Goal: Transaction & Acquisition: Purchase product/service

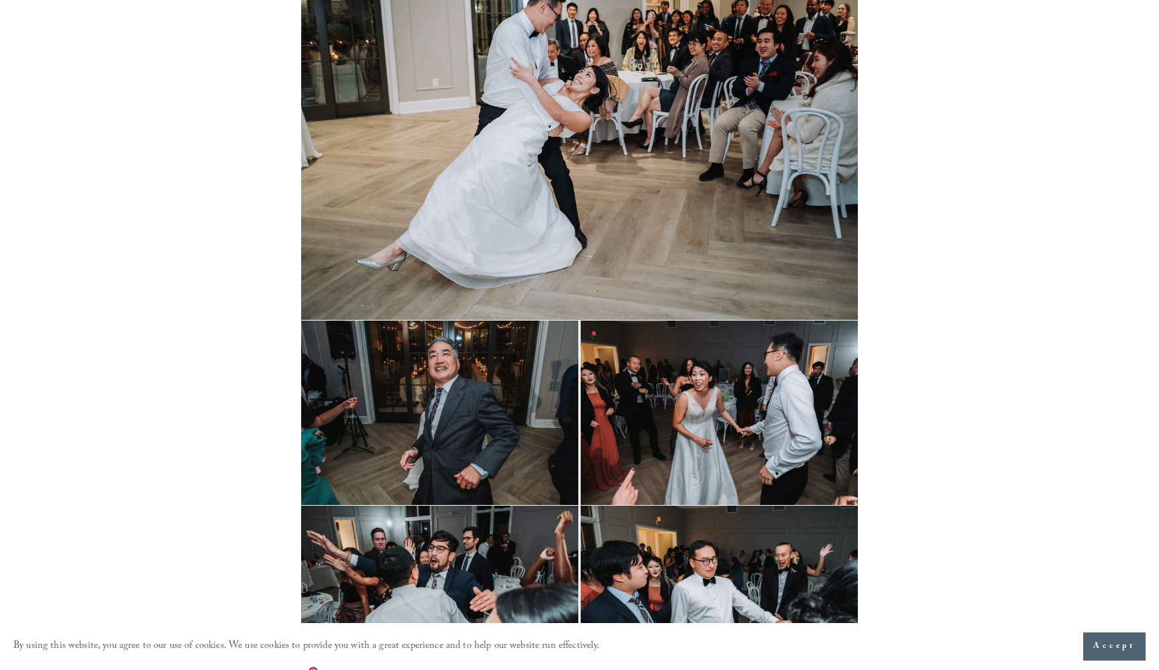
scroll to position [18979, 0]
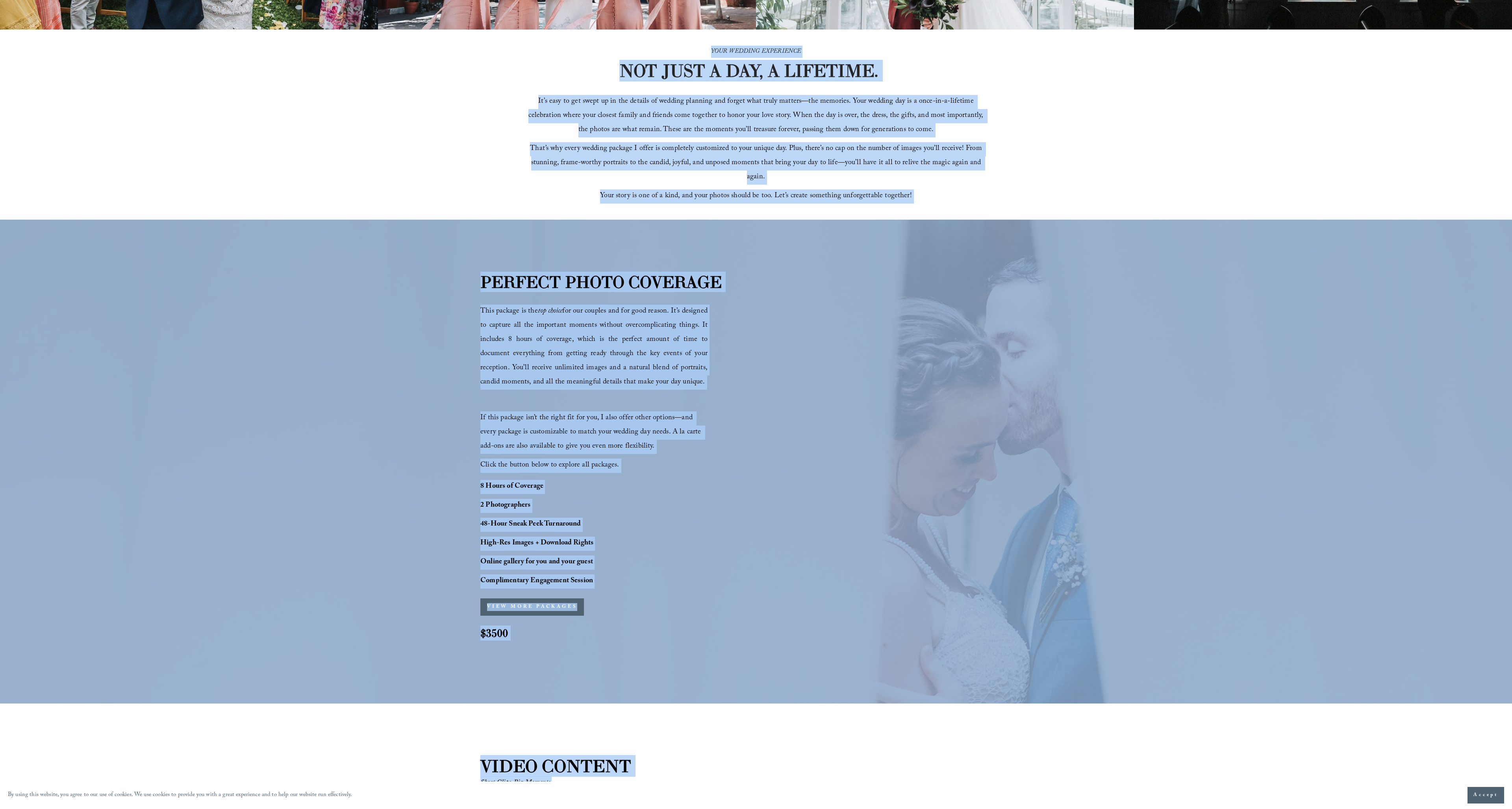
scroll to position [482, 0]
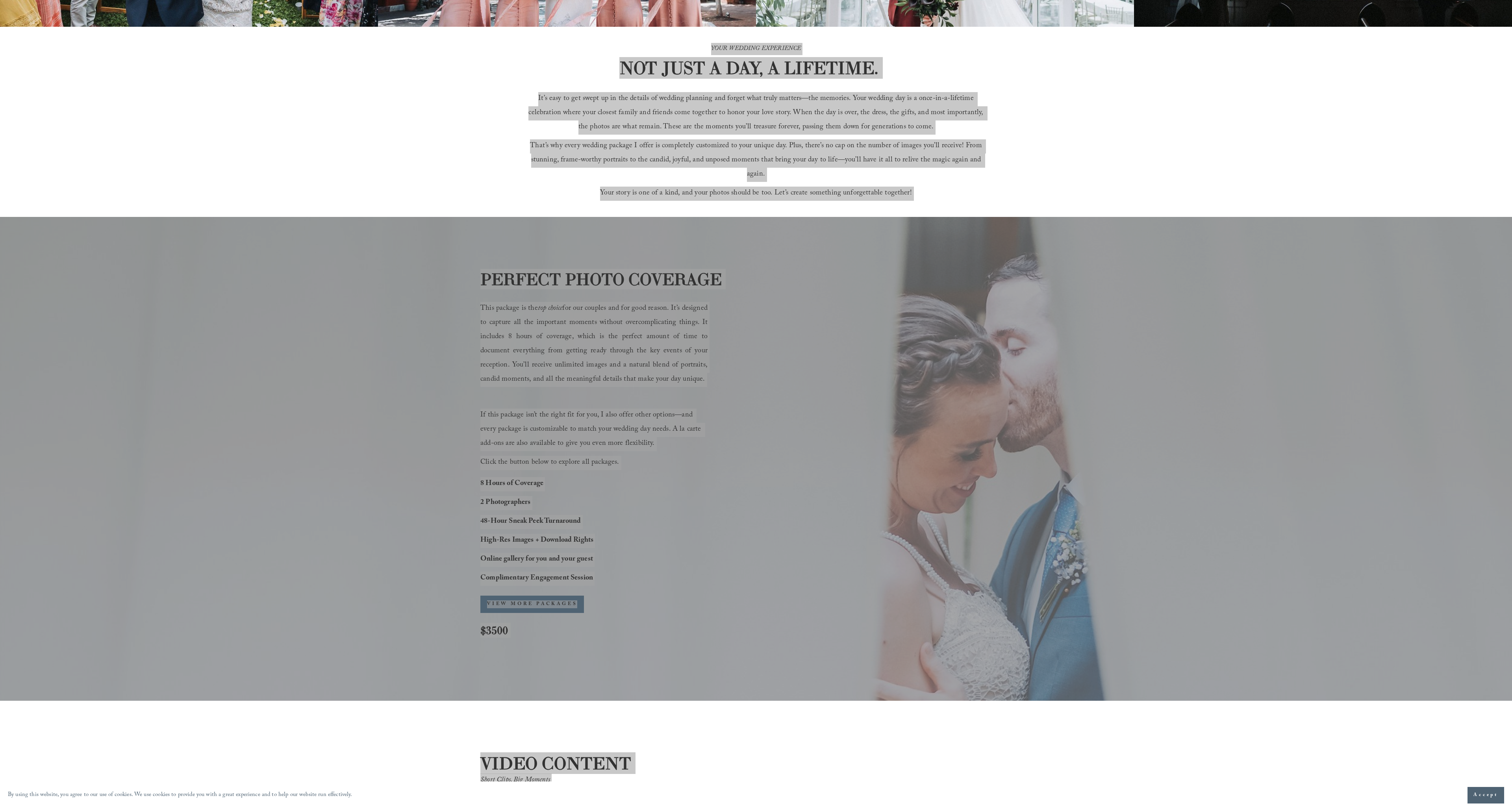
click at [680, 277] on strong "PERFECT PHOTO COVERAGE" at bounding box center [600, 279] width 241 height 21
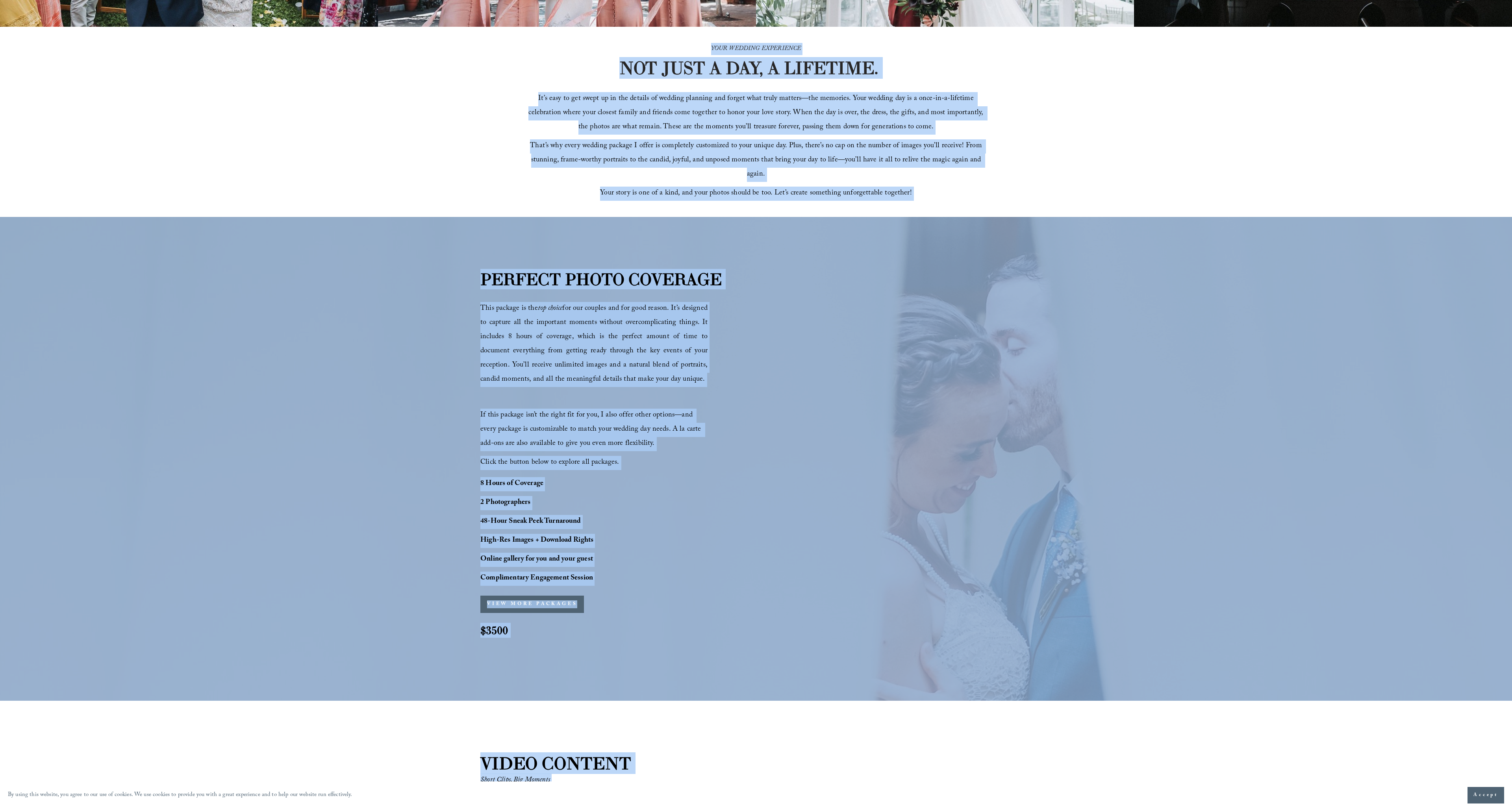
click at [680, 285] on strong "PERFECT PHOTO COVERAGE" at bounding box center [600, 279] width 241 height 21
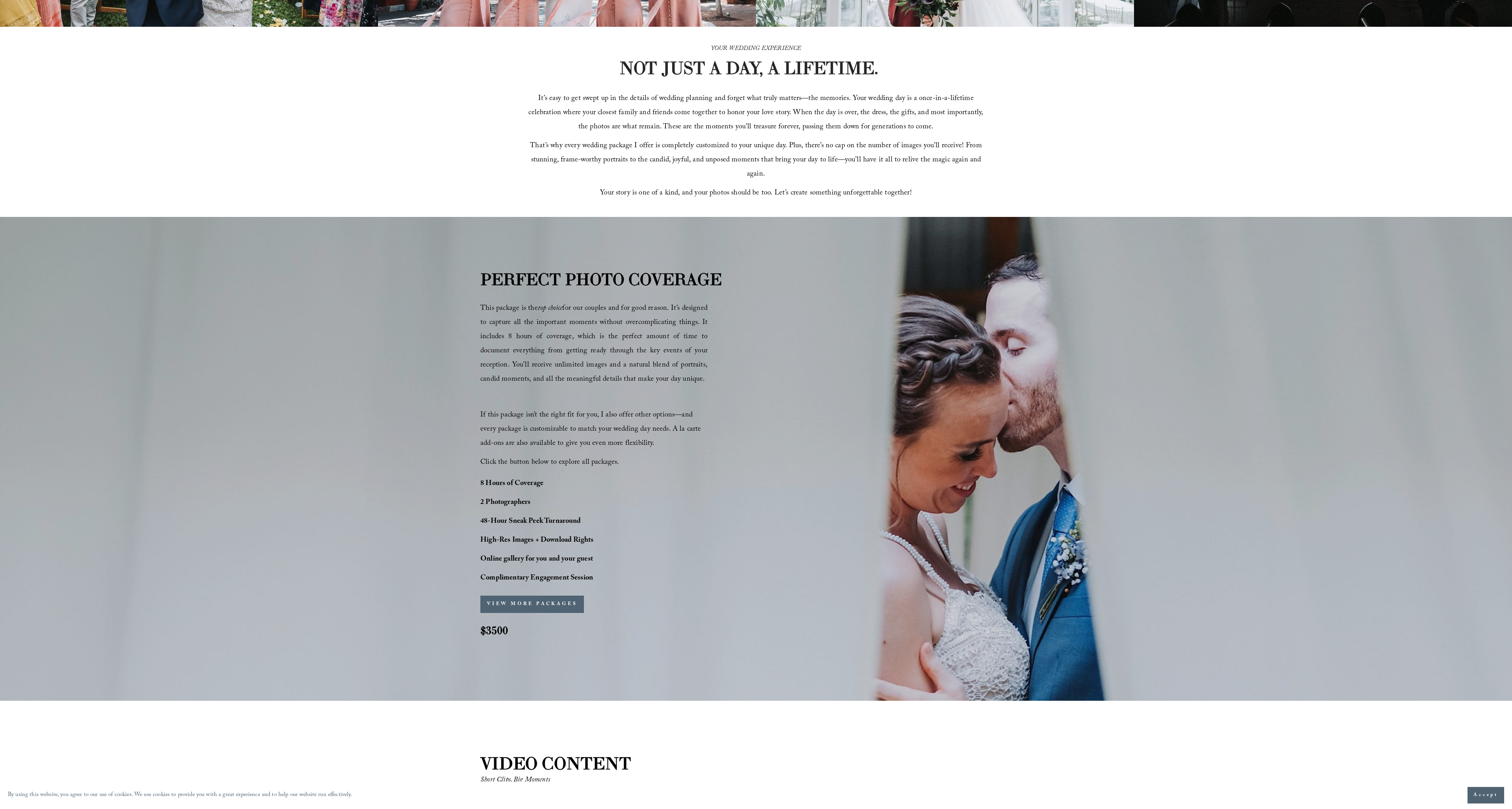
click at [680, 285] on strong "PERFECT PHOTO COVERAGE" at bounding box center [600, 279] width 241 height 21
copy div "PERFECT PHOTO COVERAGE"
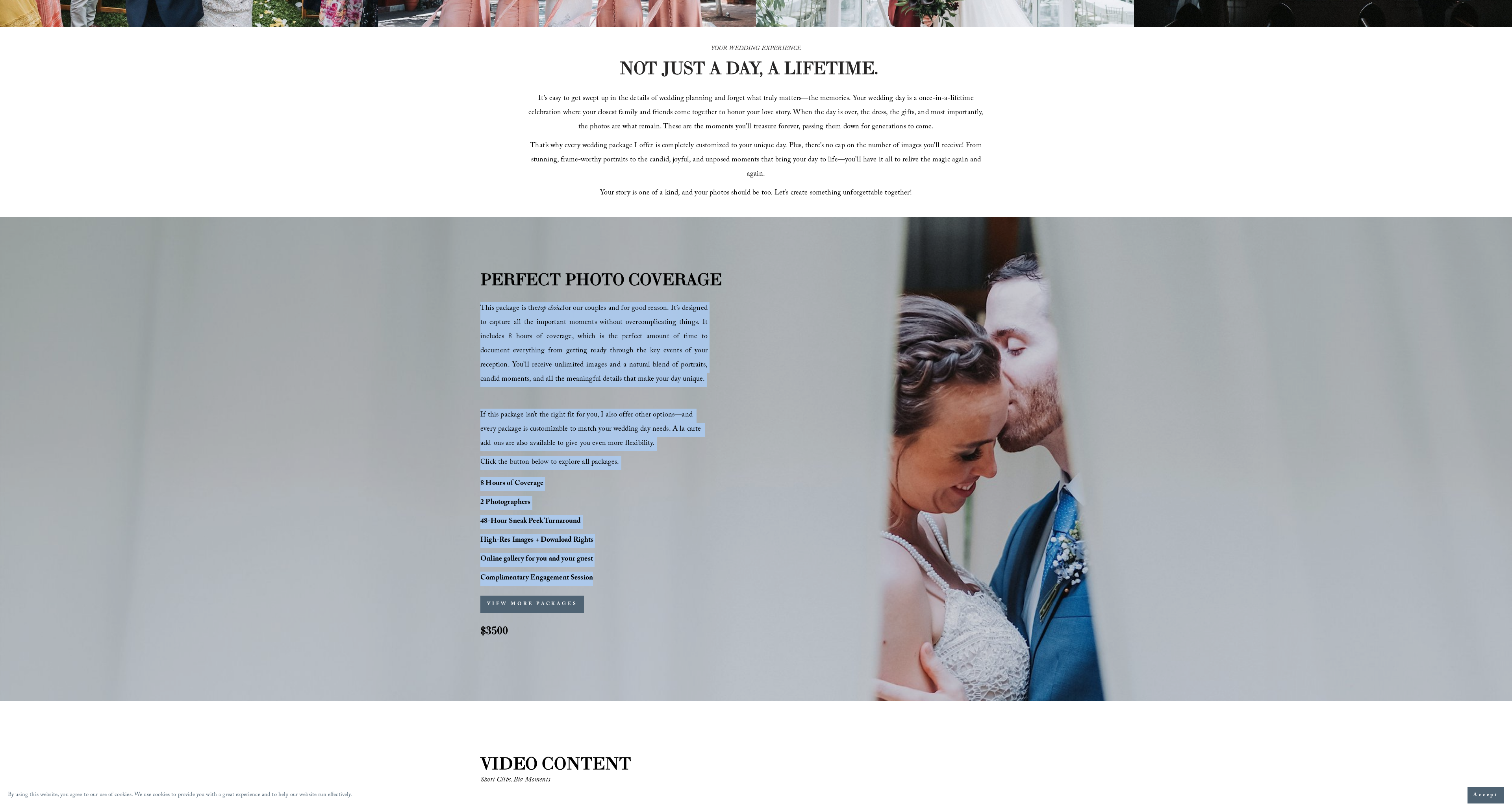
drag, startPoint x: 480, startPoint y: 303, endPoint x: 601, endPoint y: 582, distance: 304.1
click at [601, 392] on div "PERFECT PHOTO COVERAGE This package is the top choice for our couples and for g…" at bounding box center [756, 459] width 1512 height 384
copy div "This package is the top choice for our couples and for good reason. It’s design…"
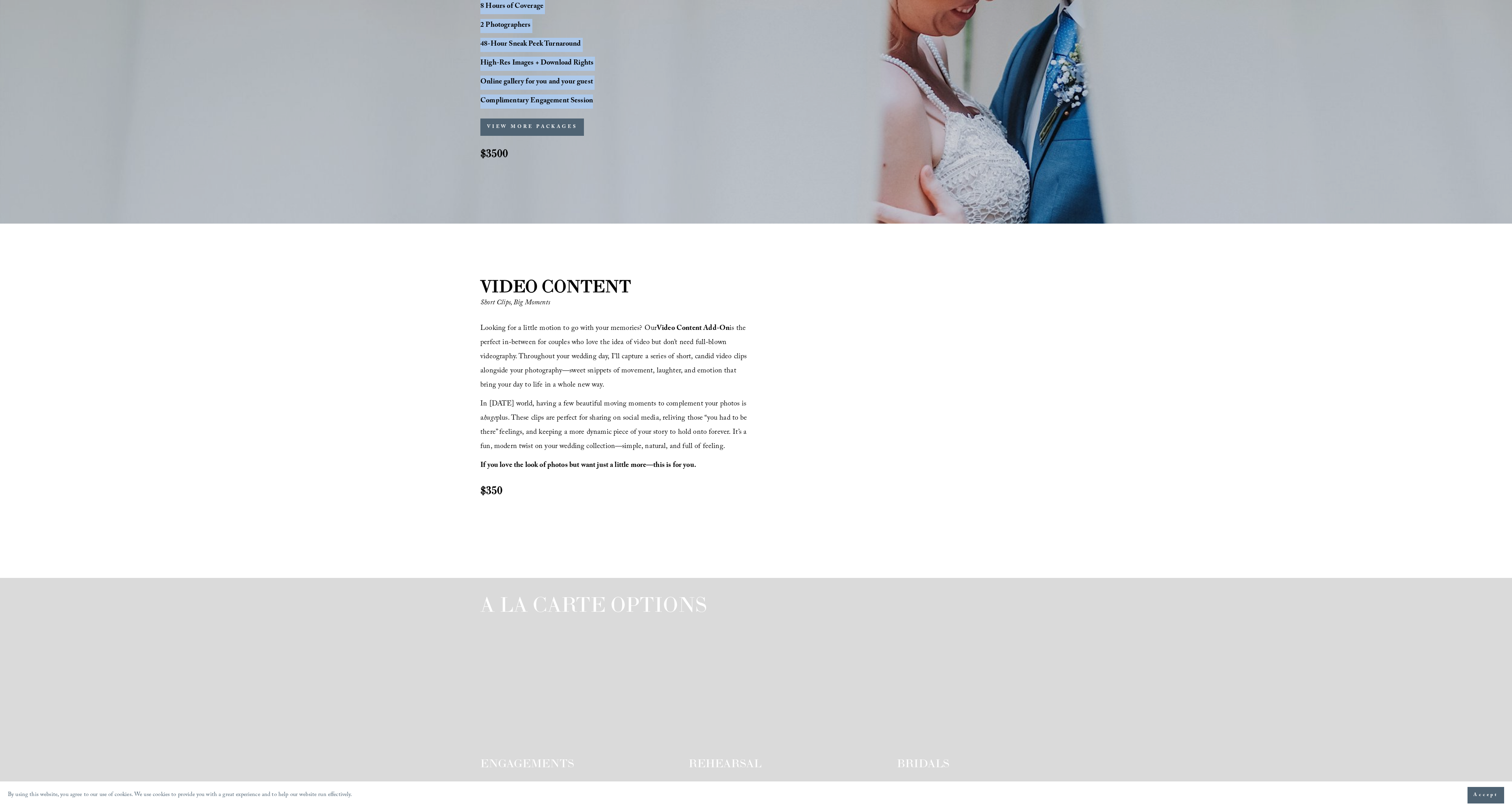
scroll to position [982, 0]
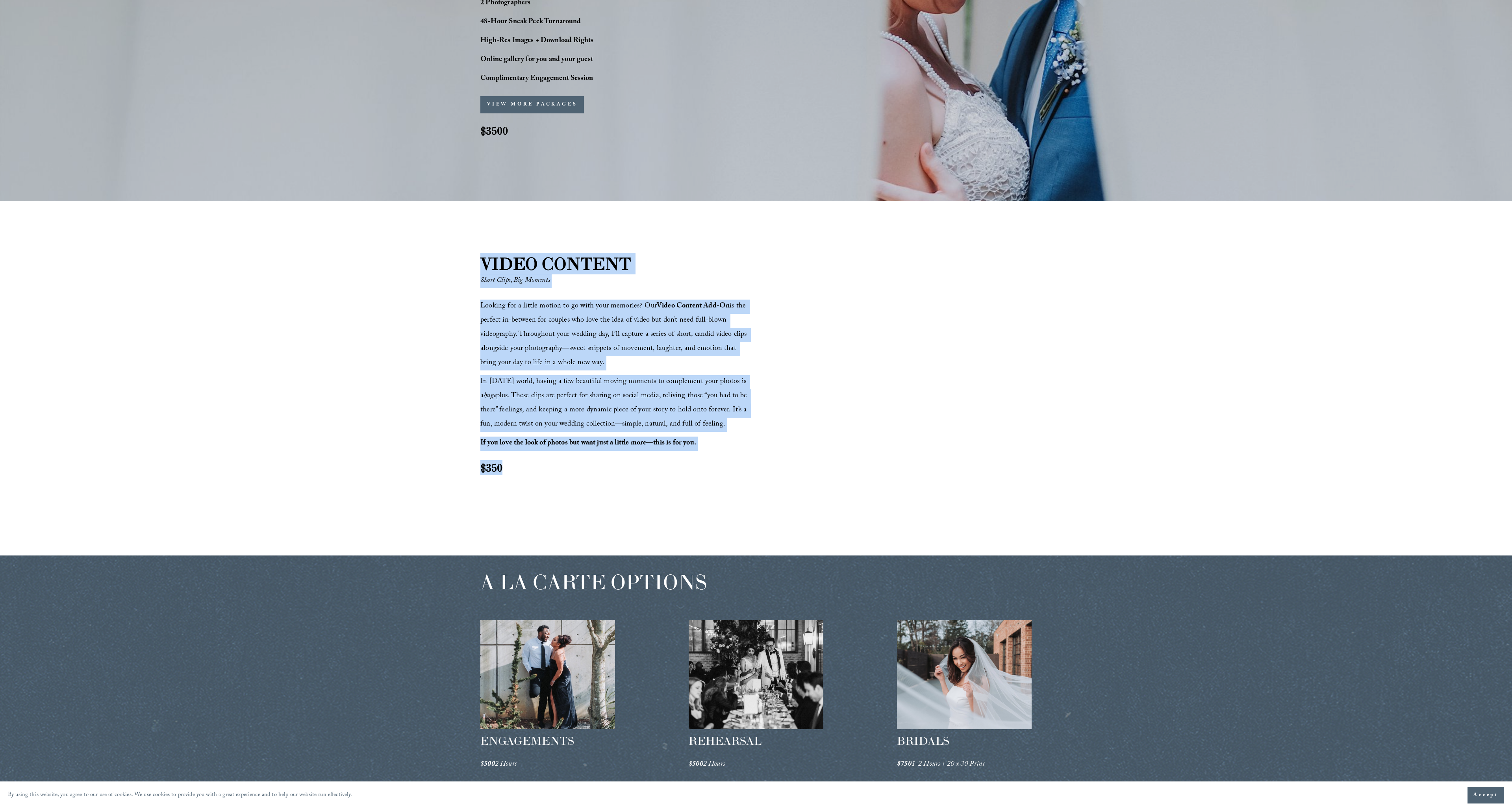
drag, startPoint x: 481, startPoint y: 260, endPoint x: 713, endPoint y: 470, distance: 312.9
click at [680, 392] on div "VIDEO CONTENT Short Clips, Big Moments Looking for a little motion to go with y…" at bounding box center [756, 378] width 1512 height 255
copy div "VIDEO CONTENT Short Clips, Big Moments Looking for a little motion to go with y…"
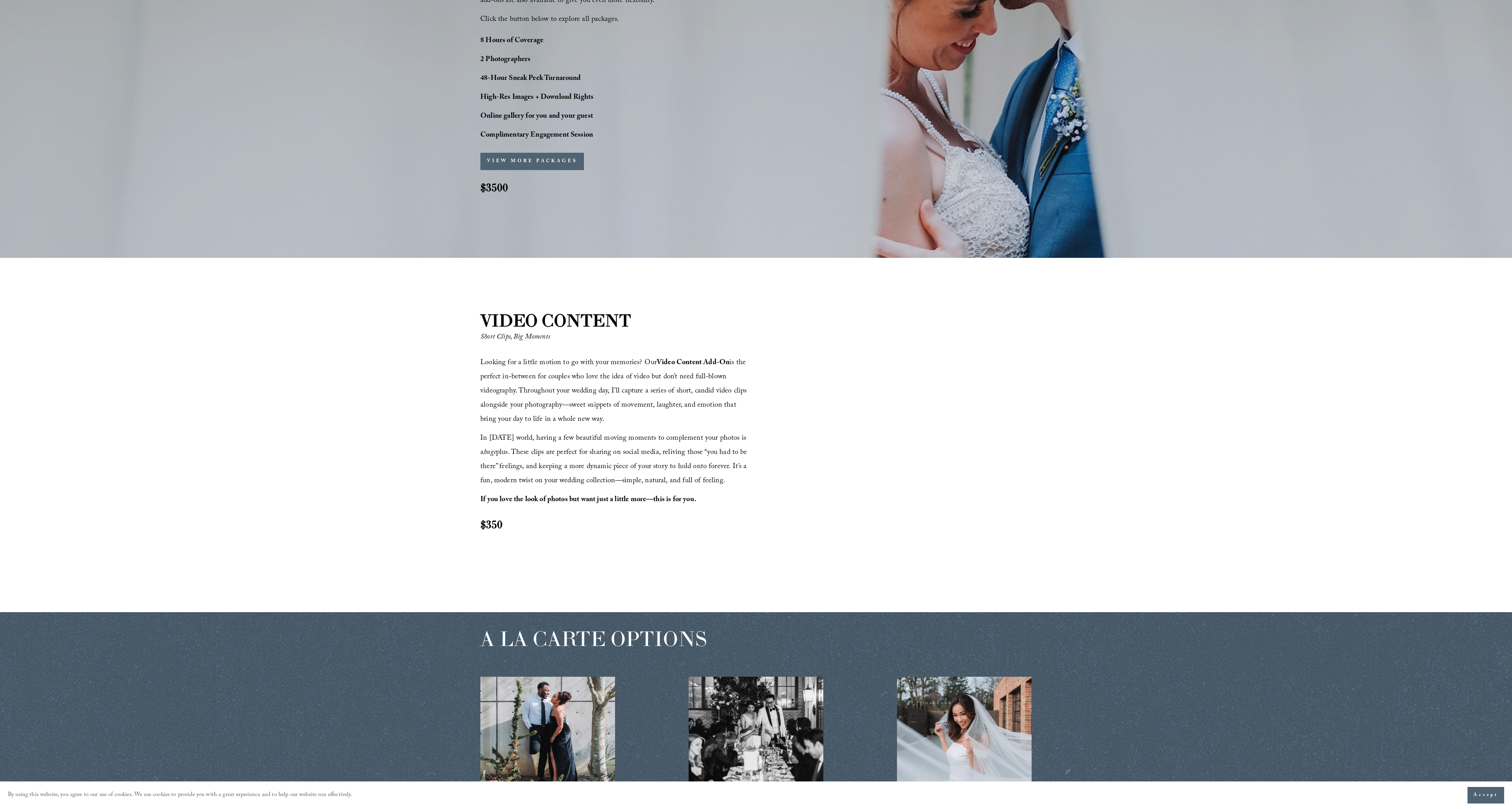
scroll to position [912, 0]
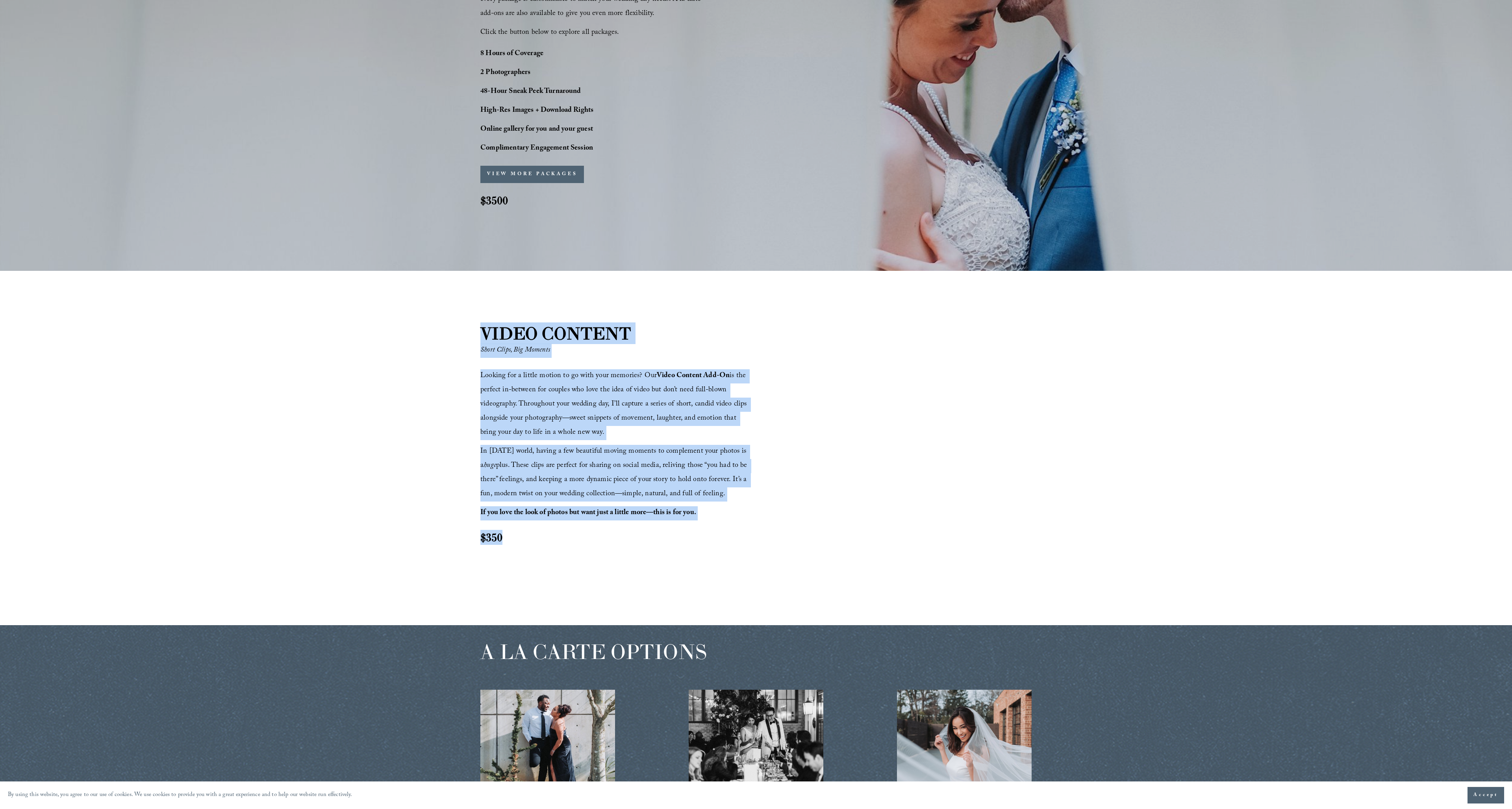
drag, startPoint x: 481, startPoint y: 330, endPoint x: 575, endPoint y: 535, distance: 225.5
click at [575, 392] on div "VIDEO CONTENT Short Clips, Big Moments Looking for a little motion to go with y…" at bounding box center [756, 448] width 1512 height 255
copy div "VIDEO CONTENT Short Clips, Big Moments Looking for a little motion to go with y…"
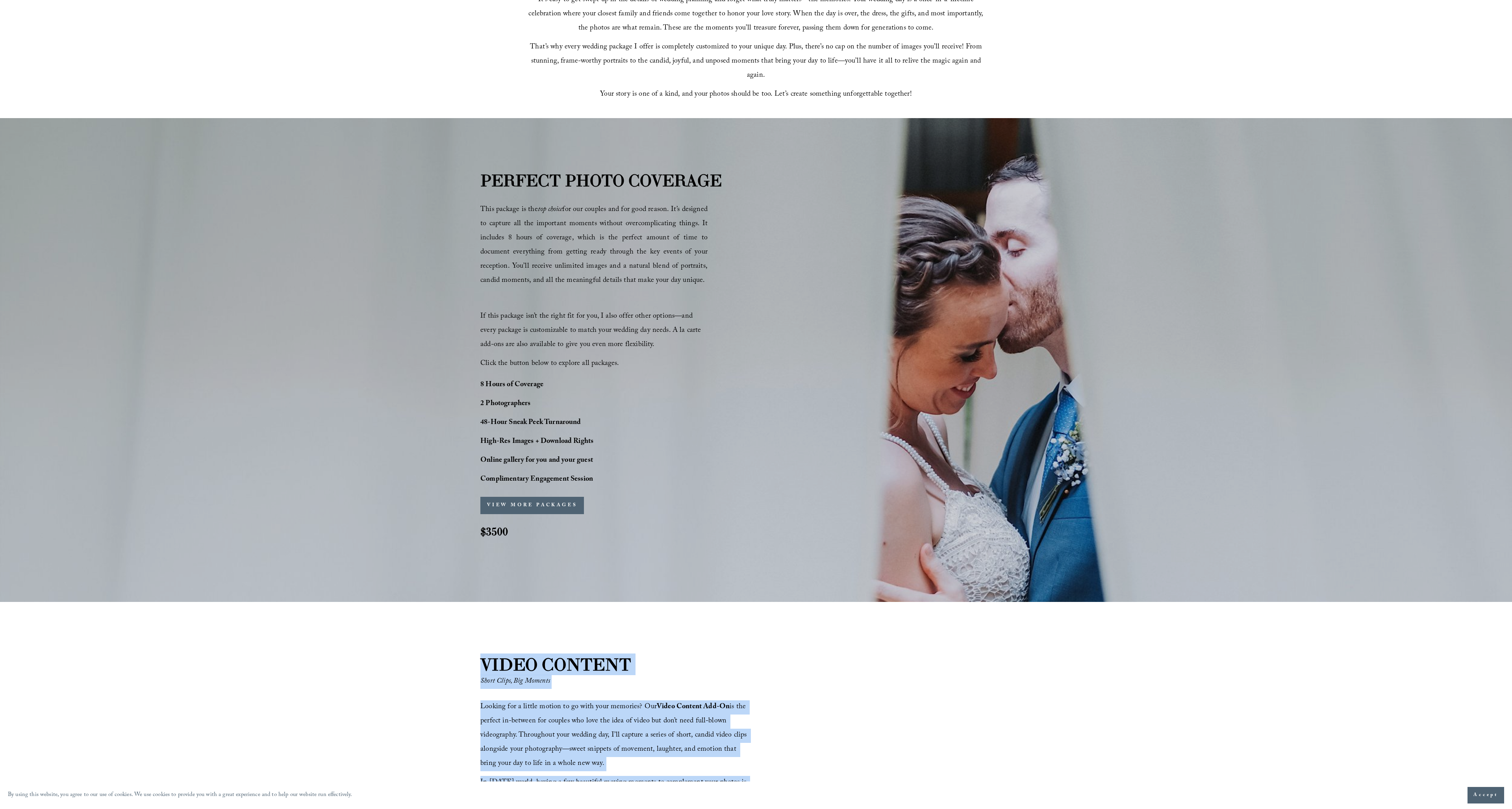
scroll to position [607, 0]
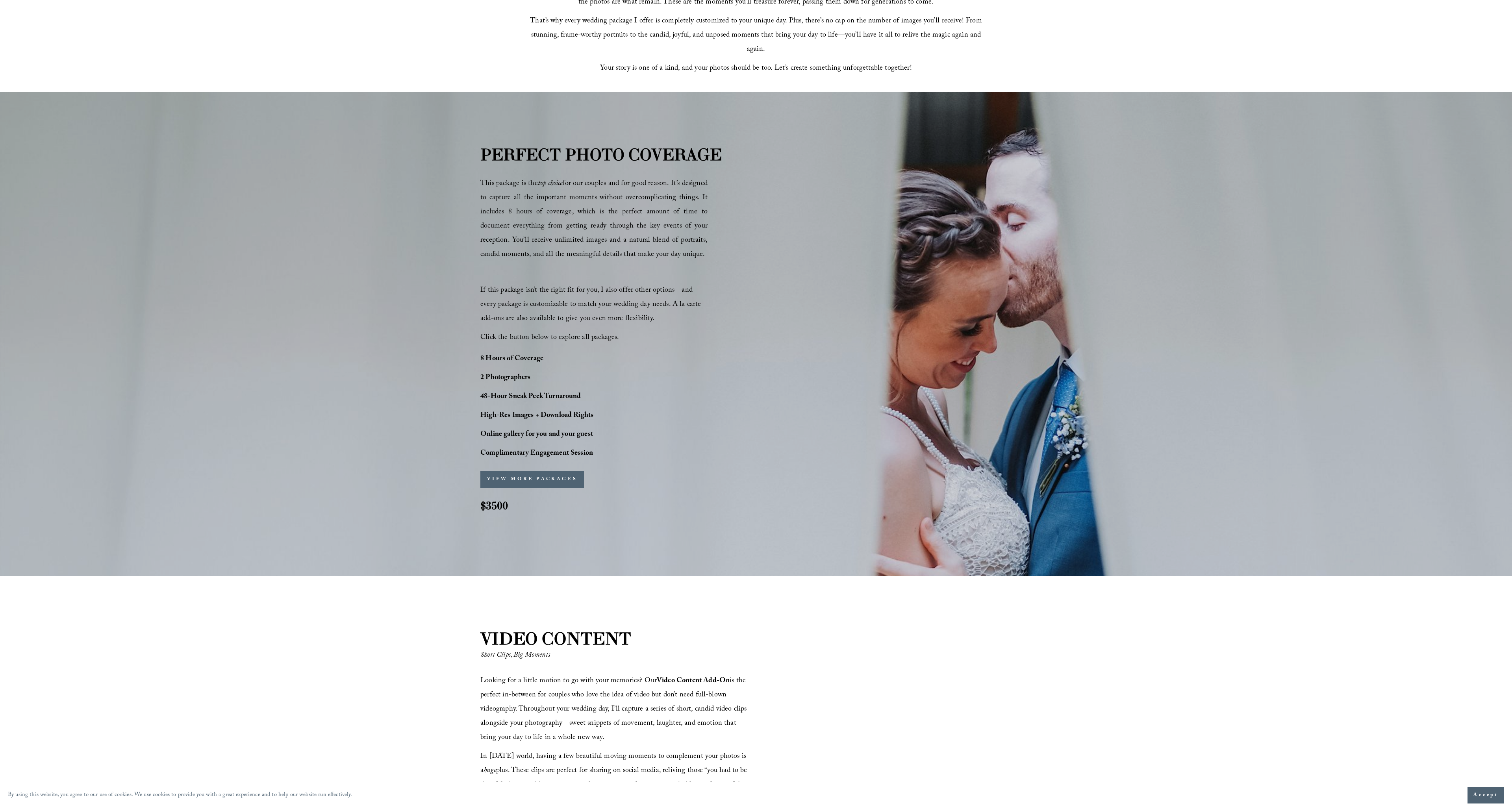
click at [532, 392] on button "VIEW MORE PACKAGES" at bounding box center [532, 479] width 103 height 18
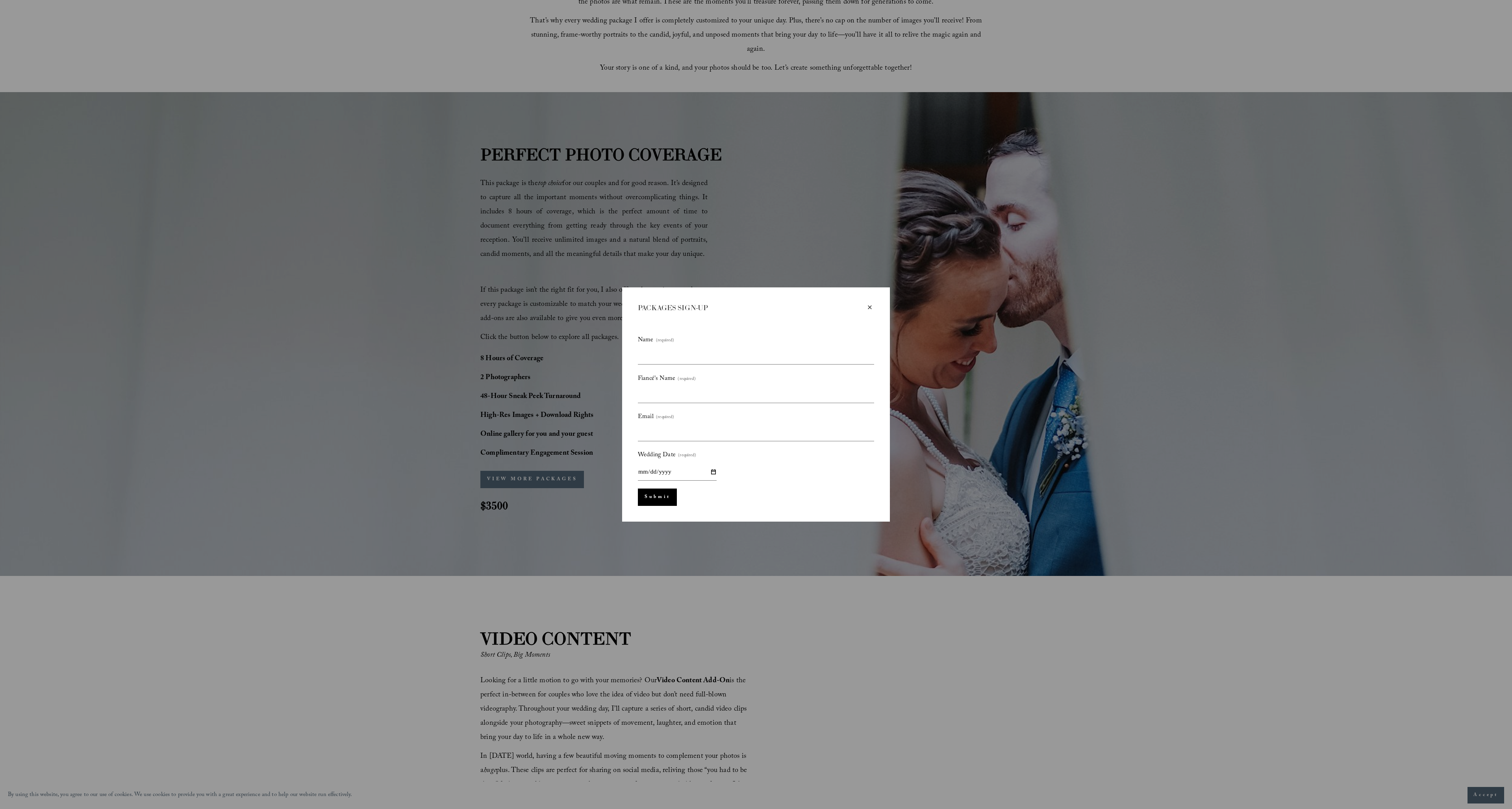
click at [680, 159] on div "× PACKAGES SIGN-UP Name (required) Fiancé's Name (required) Email (required) We…" at bounding box center [756, 404] width 1512 height 809
click at [680, 307] on div "×" at bounding box center [869, 307] width 9 height 9
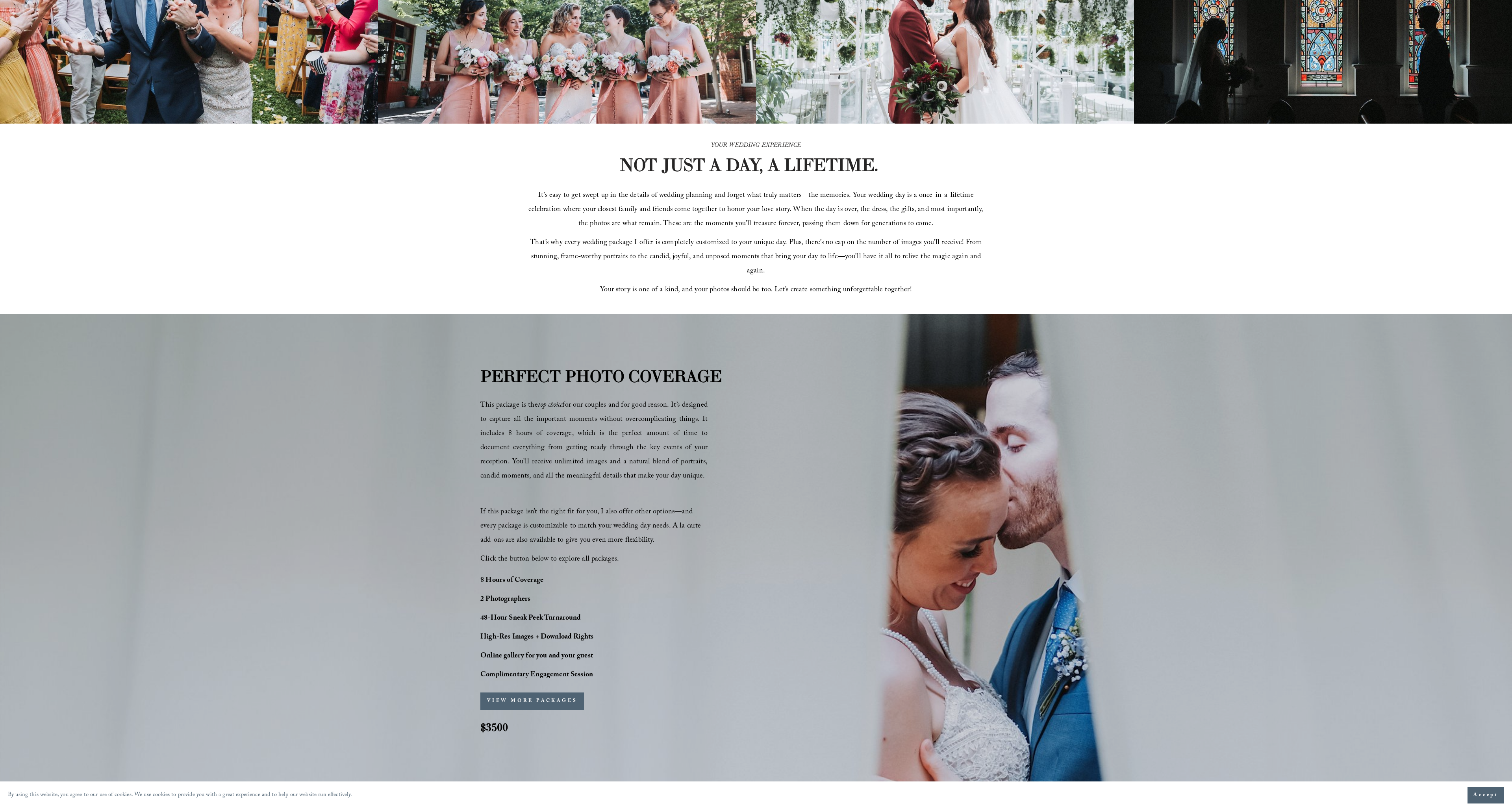
scroll to position [174, 0]
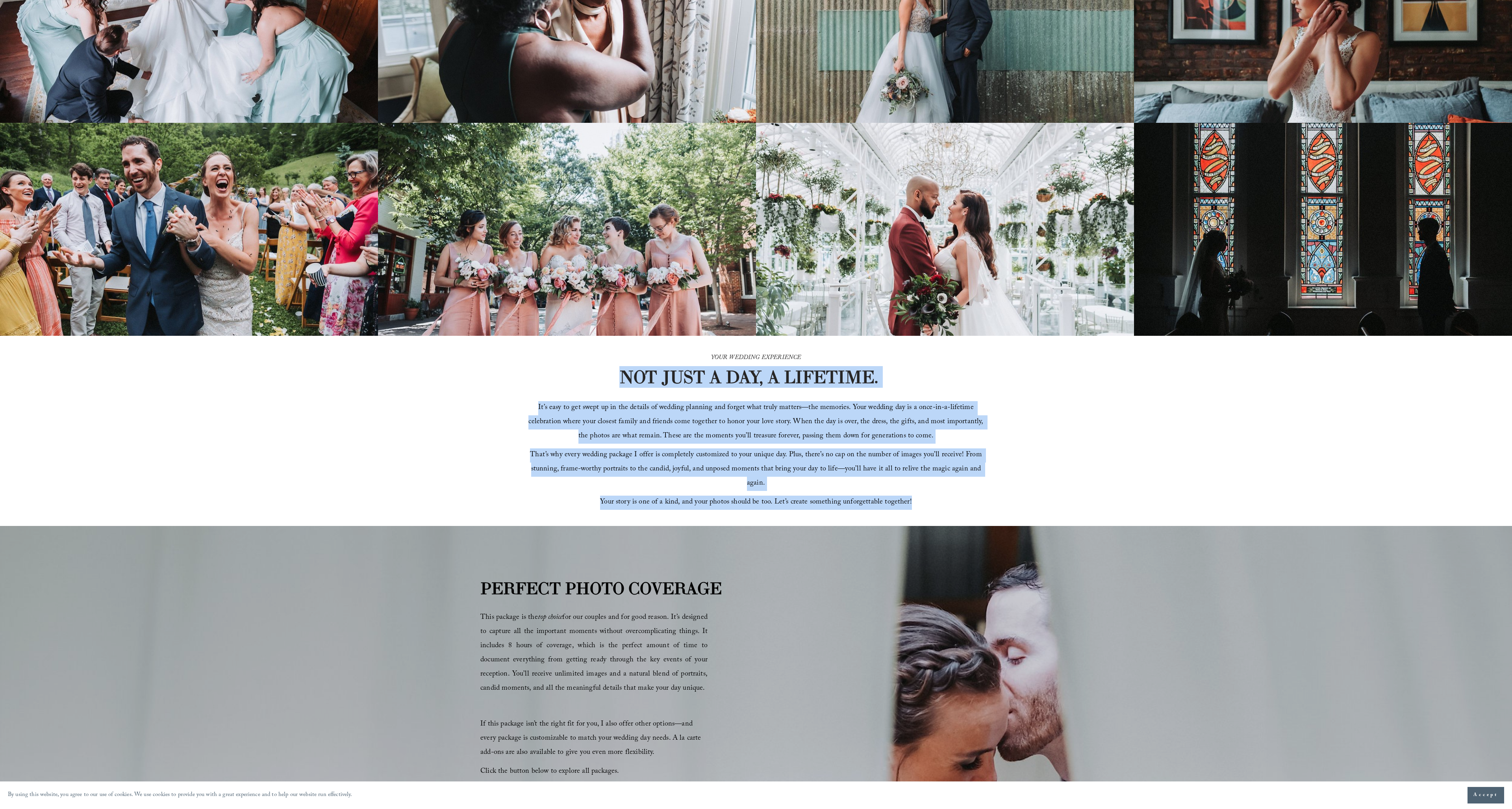
drag, startPoint x: 911, startPoint y: 493, endPoint x: 618, endPoint y: 380, distance: 314.0
click at [618, 380] on div "YOUR WEDDING EXPERIENCE NOT JUST A DAY, A LIFETIME. It’s easy to get swept up i…" at bounding box center [756, 431] width 1512 height 190
copy div "NOT JUST A DAY, A LIFETIME. It’s easy to get swept up in the details of wedding…"
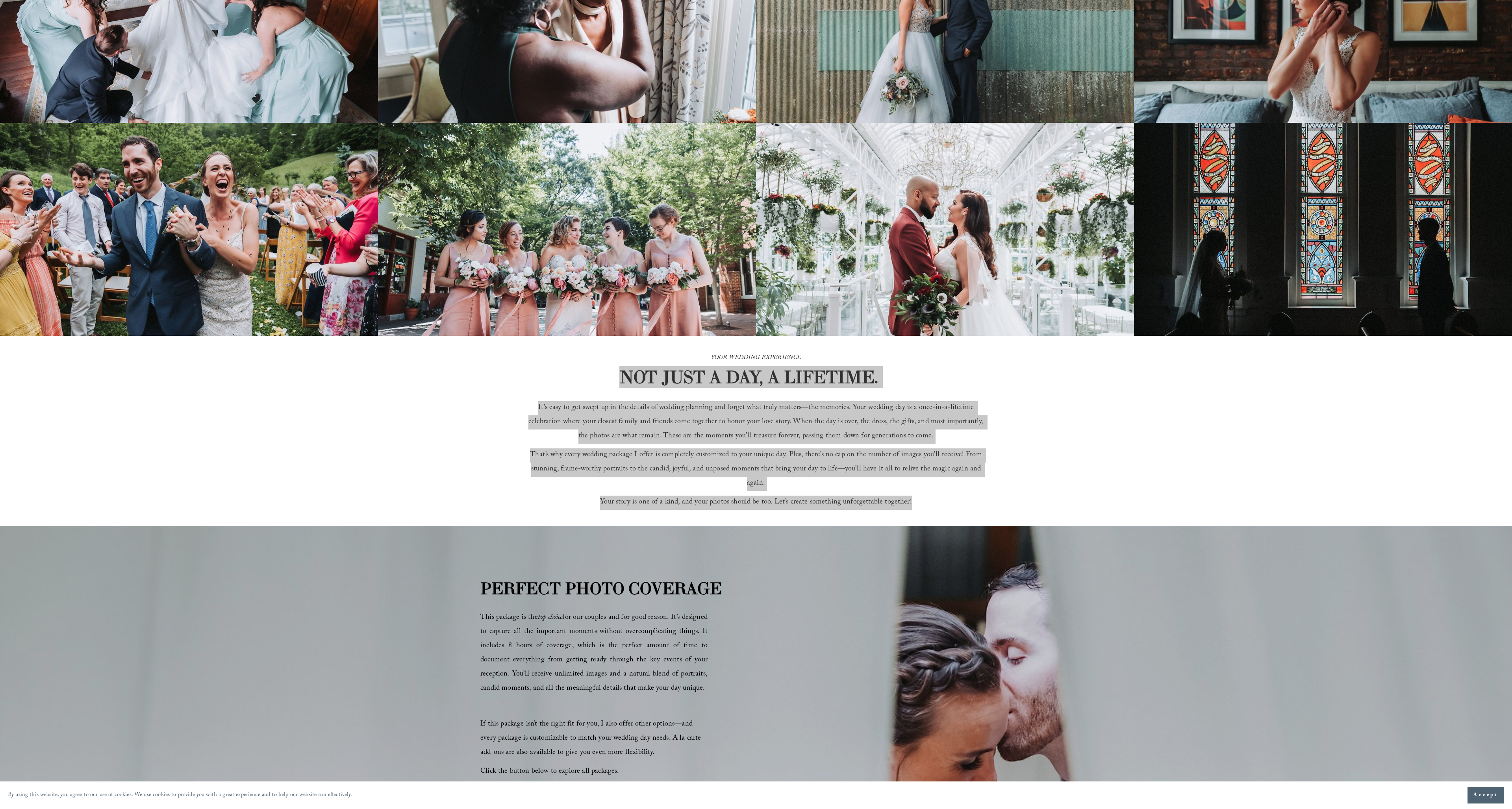
copy div "NOT JUST A DAY, A LIFETIME. It’s easy to get swept up in the details of wedding…"
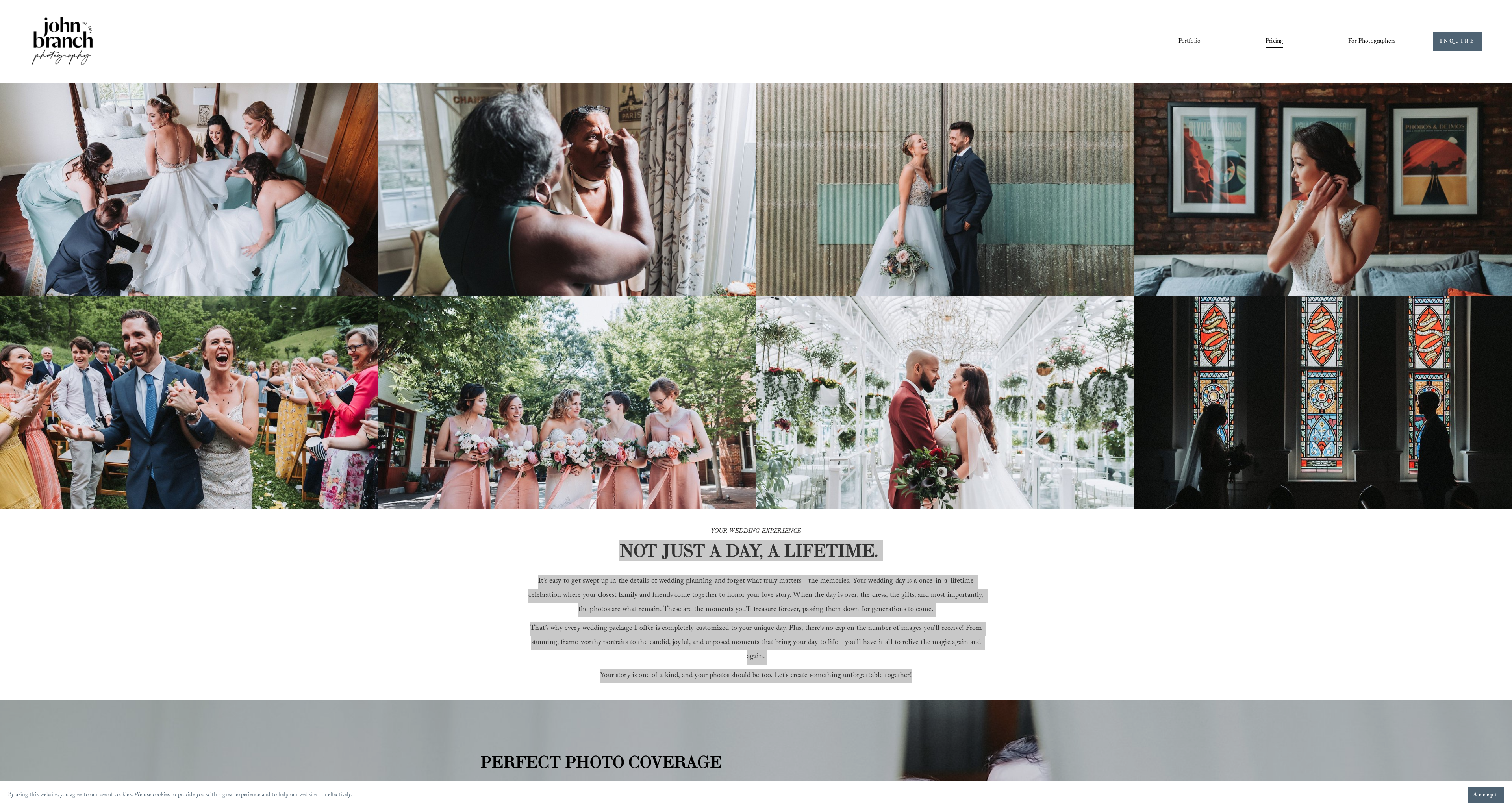
scroll to position [0, 0]
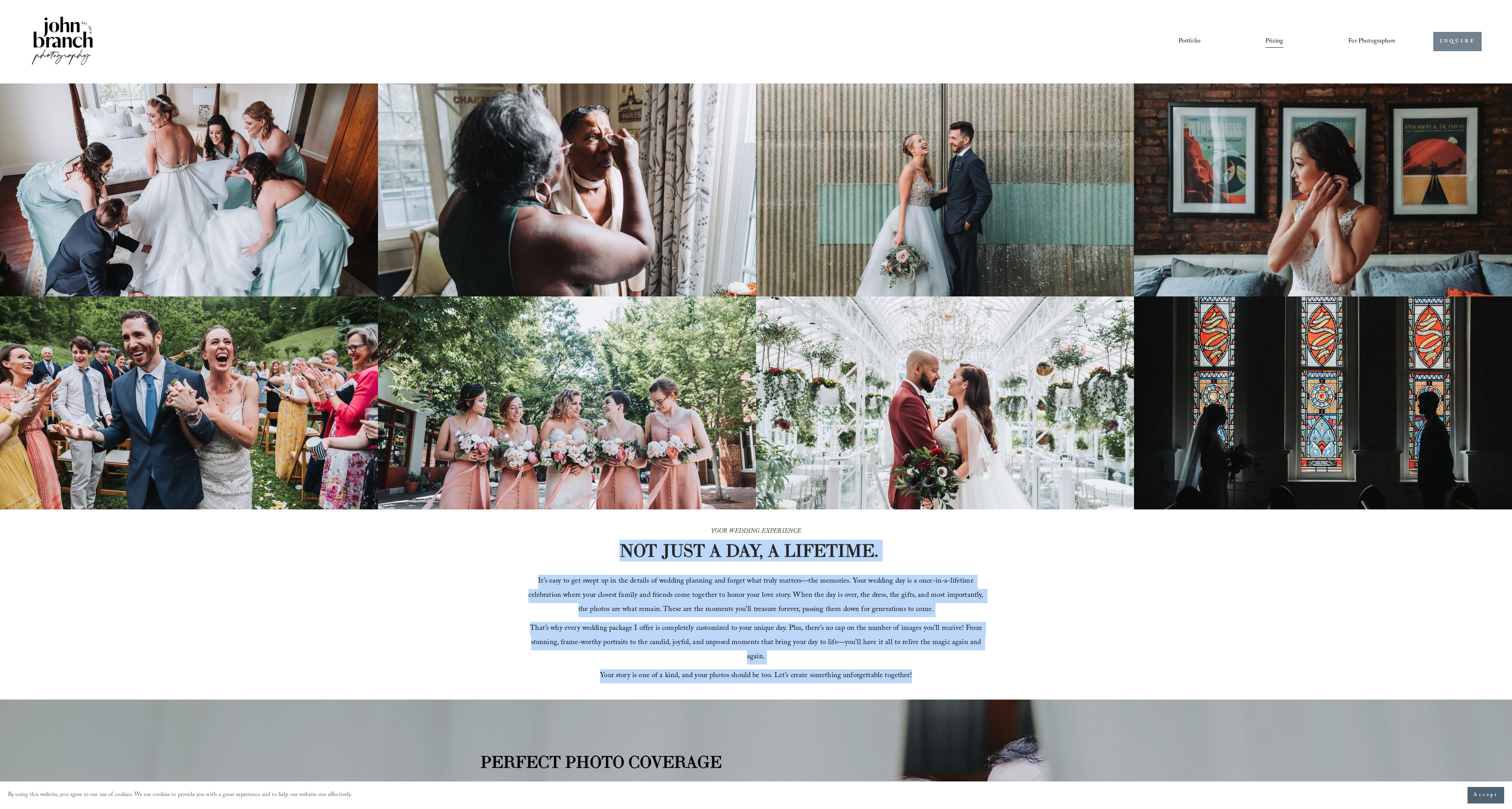
click at [680, 43] on link "INQUIRE" at bounding box center [1457, 41] width 49 height 19
